Goal: Task Accomplishment & Management: Manage account settings

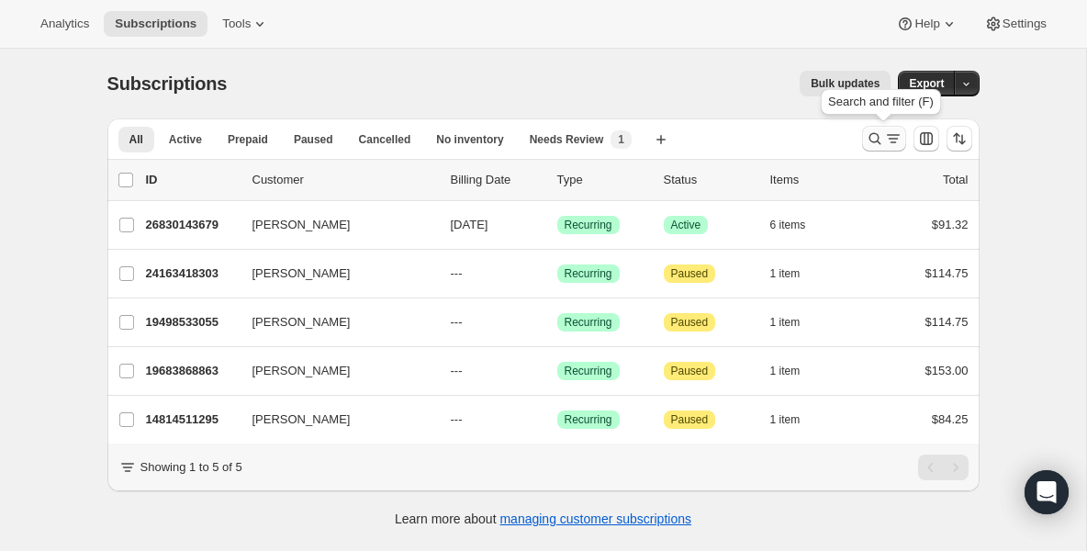
click at [868, 133] on icon "Search and filter results" at bounding box center [875, 138] width 18 height 18
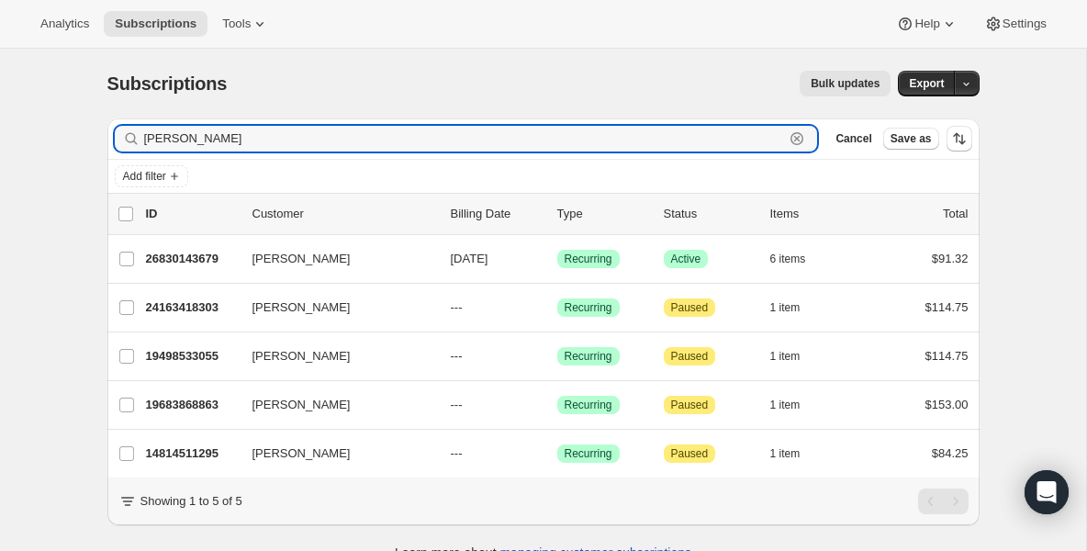
drag, startPoint x: 217, startPoint y: 139, endPoint x: 8, endPoint y: 137, distance: 208.4
click at [8, 137] on div "Subscriptions. This page is ready Subscriptions Bulk updates More actions Bulk …" at bounding box center [543, 324] width 1086 height 551
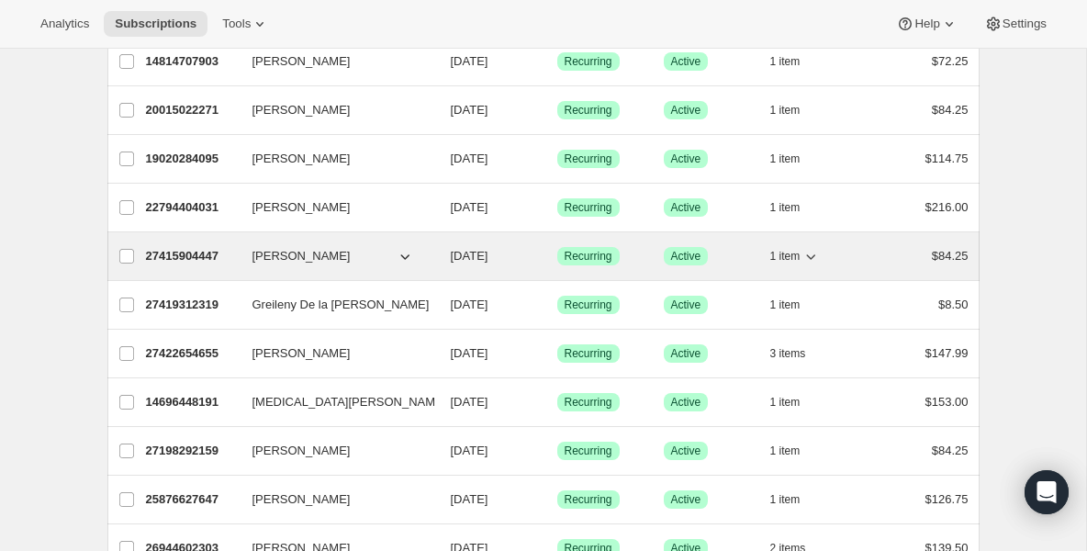
scroll to position [477, 0]
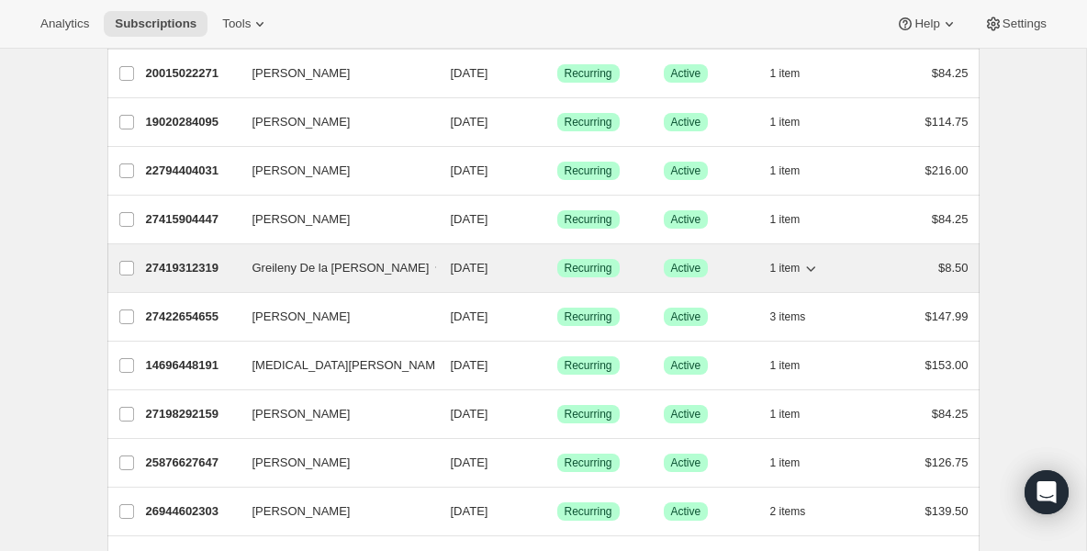
click at [229, 276] on p "27419312319" at bounding box center [192, 268] width 92 height 18
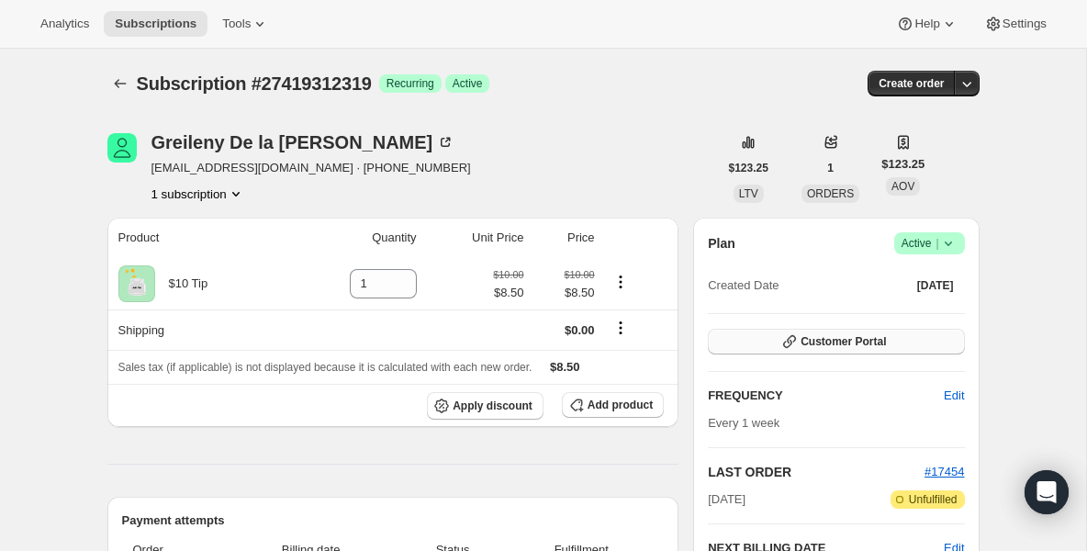
click at [897, 337] on button "Customer Portal" at bounding box center [836, 342] width 256 height 26
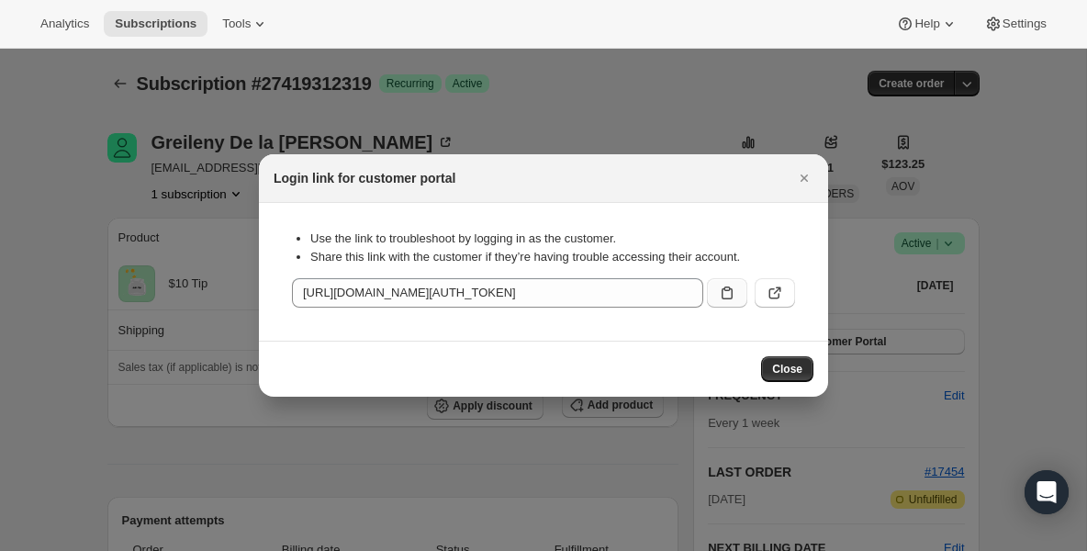
click at [724, 293] on icon ":rca:" at bounding box center [727, 293] width 18 height 18
